Goal: Transaction & Acquisition: Purchase product/service

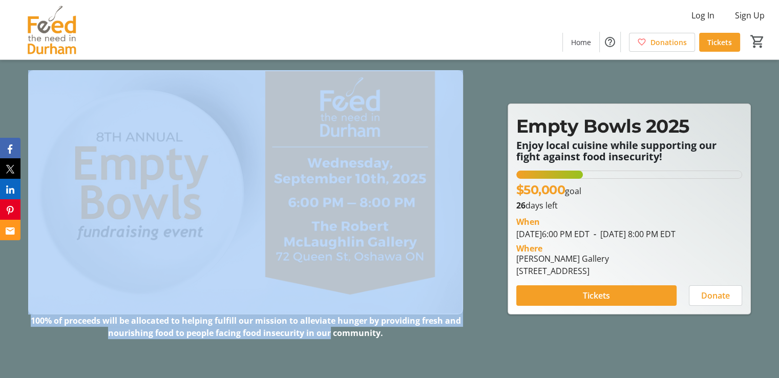
drag, startPoint x: 402, startPoint y: 340, endPoint x: 330, endPoint y: 339, distance: 71.7
click at [330, 339] on header "100% of proceeds will be allocated to helping fulfill our mission to alleviate …" at bounding box center [389, 189] width 779 height 378
click at [421, 345] on div at bounding box center [389, 189] width 779 height 378
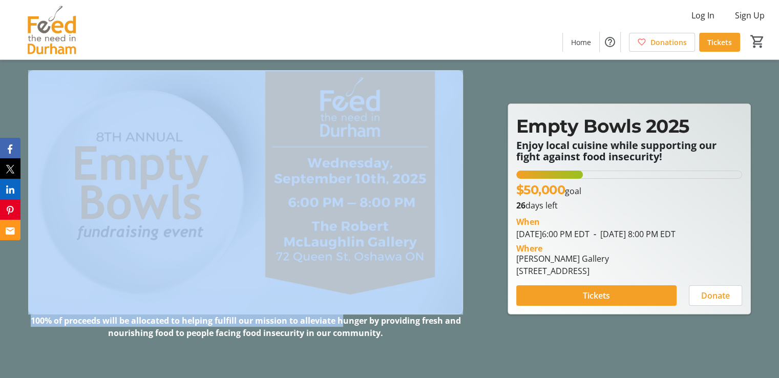
drag, startPoint x: 405, startPoint y: 341, endPoint x: 345, endPoint y: 322, distance: 62.7
click at [345, 322] on header "100% of proceeds will be allocated to helping fulfill our mission to alleviate …" at bounding box center [389, 189] width 779 height 378
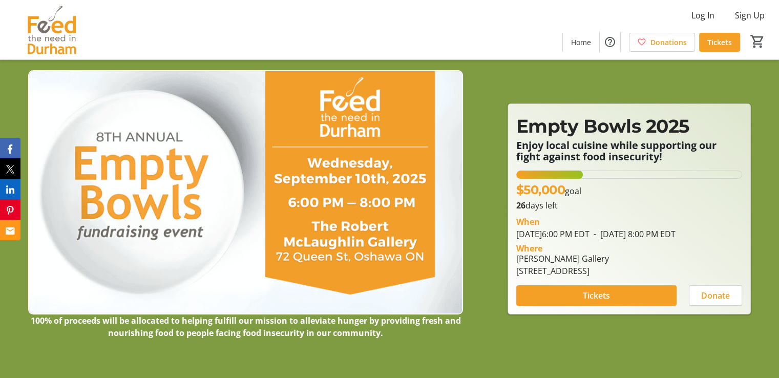
click at [378, 337] on strong "100% of proceeds will be allocated to helping fulfill our mission to alleviate …" at bounding box center [246, 327] width 430 height 24
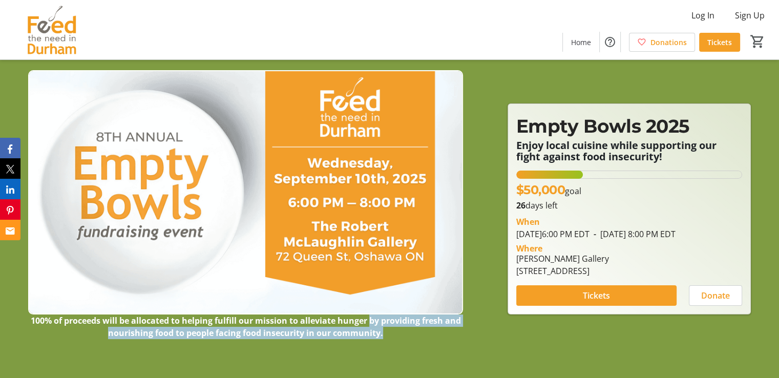
drag, startPoint x: 369, startPoint y: 321, endPoint x: 393, endPoint y: 336, distance: 28.3
click at [393, 336] on p "100% of proceeds will be allocated to helping fulfill our mission to alleviate …" at bounding box center [245, 327] width 435 height 25
copy strong "by providing fresh and nourishing food to people facing food insecurity in our …"
click at [180, 154] on img at bounding box center [245, 192] width 435 height 245
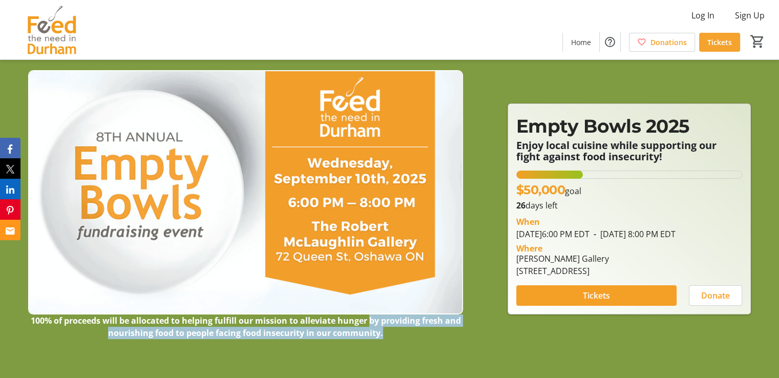
click at [725, 39] on span "Tickets" at bounding box center [719, 42] width 25 height 11
